Goal: Transaction & Acquisition: Purchase product/service

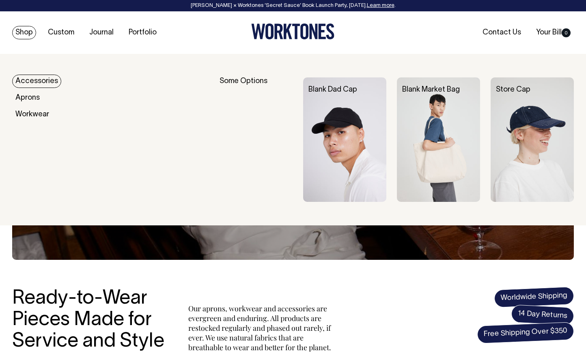
click at [19, 38] on link "Shop" at bounding box center [24, 32] width 24 height 13
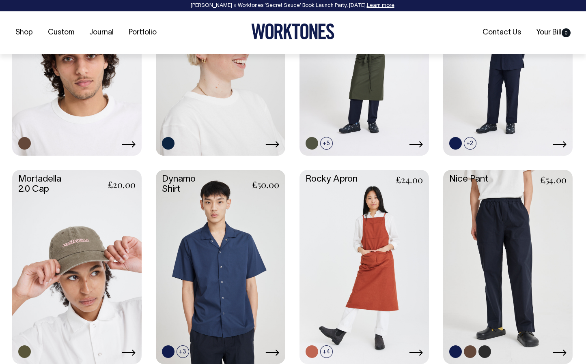
scroll to position [651, 0]
click at [480, 246] on link at bounding box center [507, 265] width 129 height 193
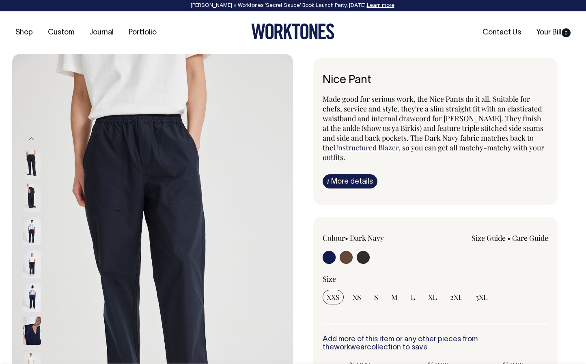
click at [34, 197] on img at bounding box center [32, 198] width 18 height 28
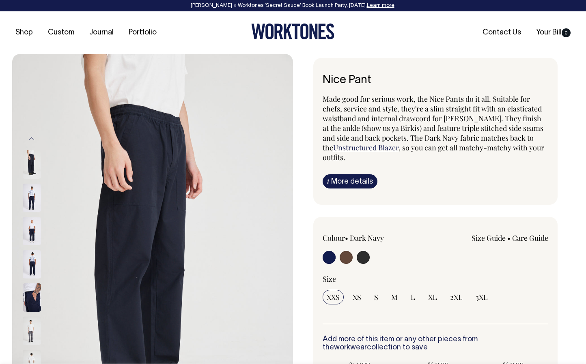
click at [31, 227] on img at bounding box center [32, 231] width 18 height 28
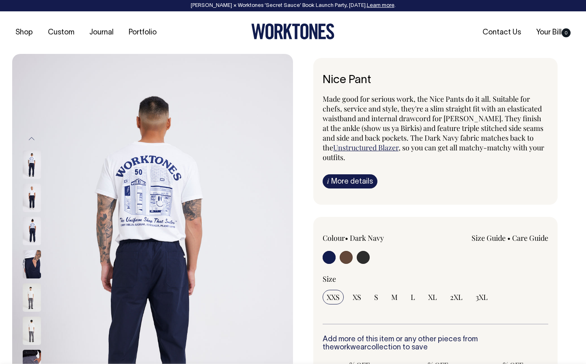
click at [31, 193] on img at bounding box center [32, 198] width 18 height 28
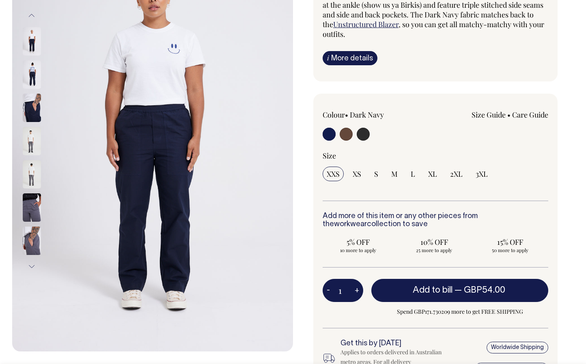
scroll to position [124, 0]
click at [369, 133] on input "radio" at bounding box center [362, 133] width 13 height 13
radio input "true"
select select "Charcoal"
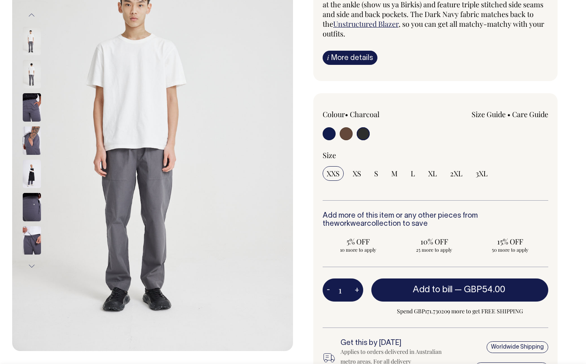
click at [345, 135] on input "radio" at bounding box center [345, 133] width 13 height 13
radio input "true"
radio input "false"
radio input "true"
select select "Chocolate"
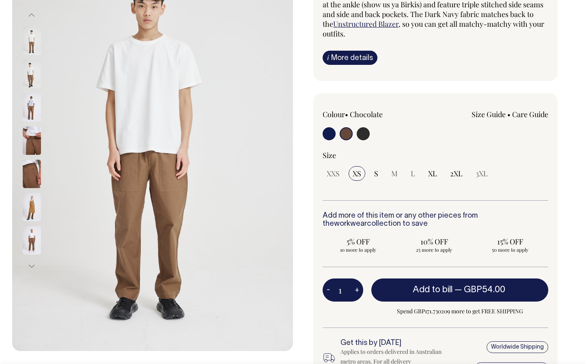
click at [332, 137] on input "radio" at bounding box center [328, 133] width 13 height 13
radio input "true"
select select "Dark Navy"
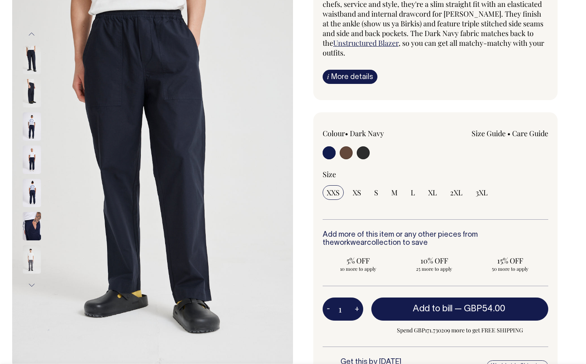
scroll to position [105, 0]
